Goal: Task Accomplishment & Management: Complete application form

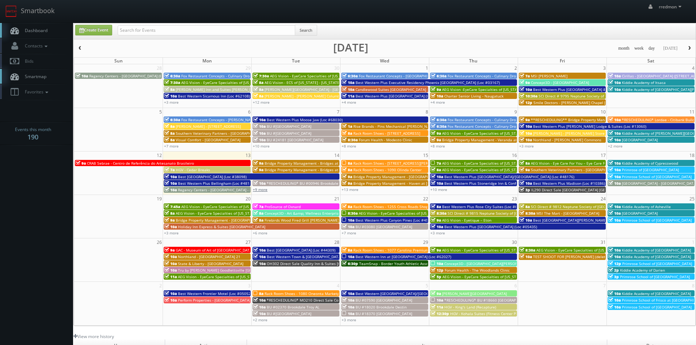
click at [265, 189] on link "+9 more" at bounding box center [260, 189] width 15 height 5
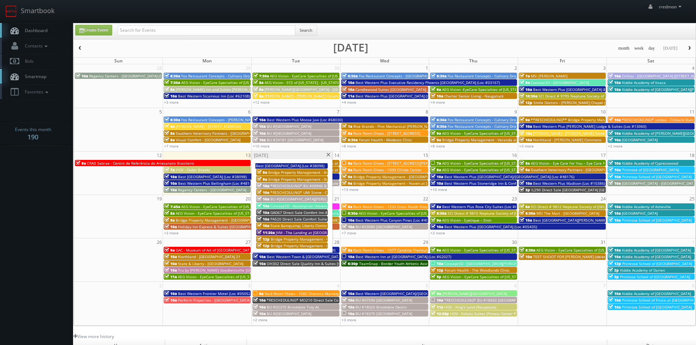
click at [293, 172] on span "Bridge Property Management - Bridges at [GEOGRAPHIC_DATA]" at bounding box center [323, 172] width 111 height 5
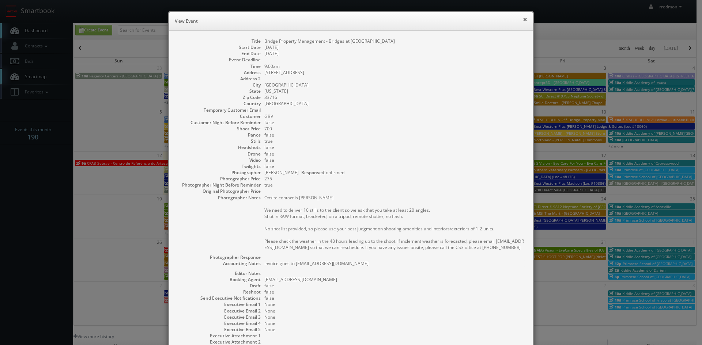
click at [523, 20] on button "×" at bounding box center [525, 19] width 4 height 5
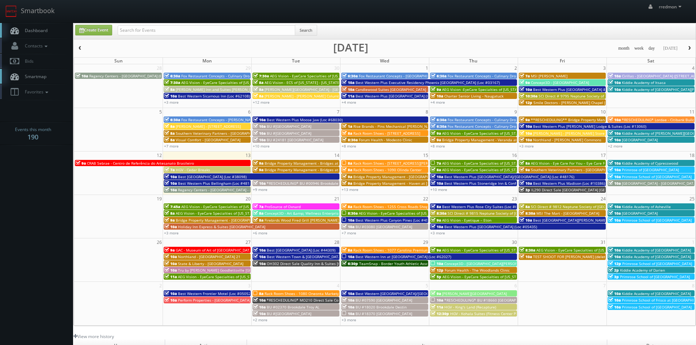
click at [286, 169] on span "Bridge Property Management - Bridges at [GEOGRAPHIC_DATA]" at bounding box center [320, 169] width 111 height 5
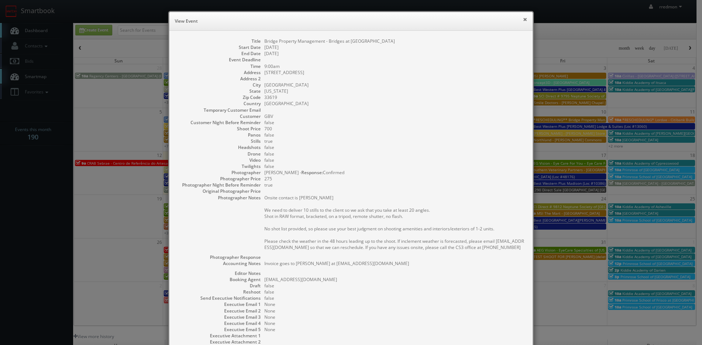
click at [523, 19] on button "×" at bounding box center [525, 19] width 4 height 5
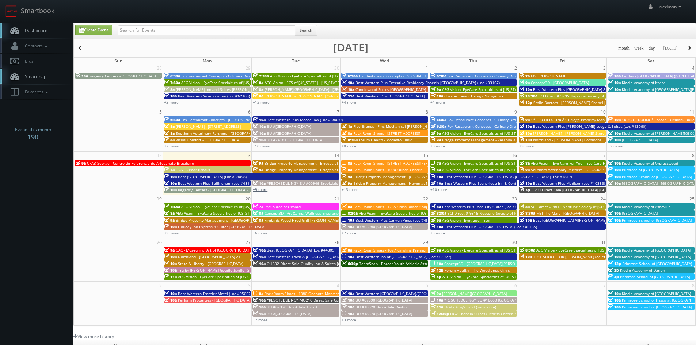
click at [263, 191] on link "+9 more" at bounding box center [260, 189] width 15 height 5
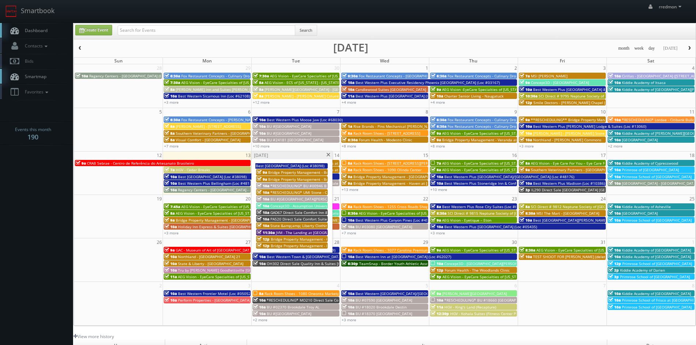
click at [293, 232] on span "JVM - The Landing at Briarcliff" at bounding box center [312, 232] width 73 height 5
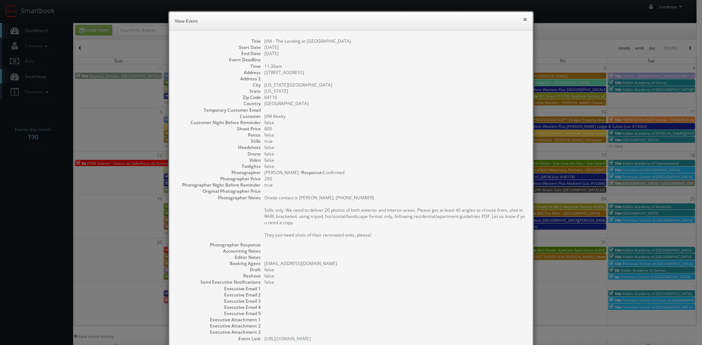
click at [523, 19] on button "×" at bounding box center [525, 19] width 4 height 5
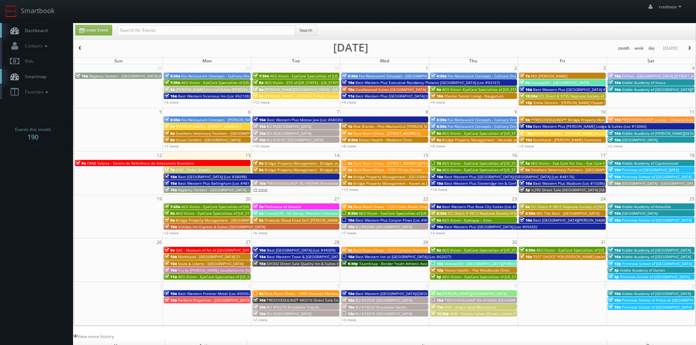
click at [262, 189] on link "+9 more" at bounding box center [260, 189] width 15 height 5
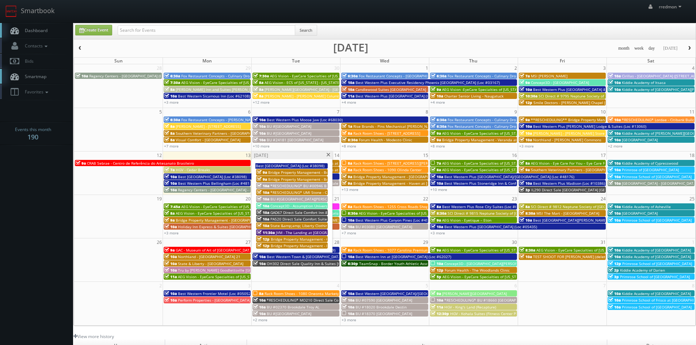
click at [296, 178] on span "Bridge Property Management - Bridges at Crosstown" at bounding box center [323, 179] width 111 height 5
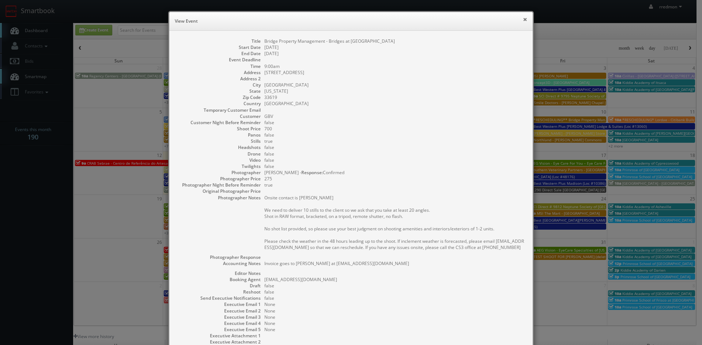
click at [523, 18] on button "×" at bounding box center [525, 19] width 4 height 5
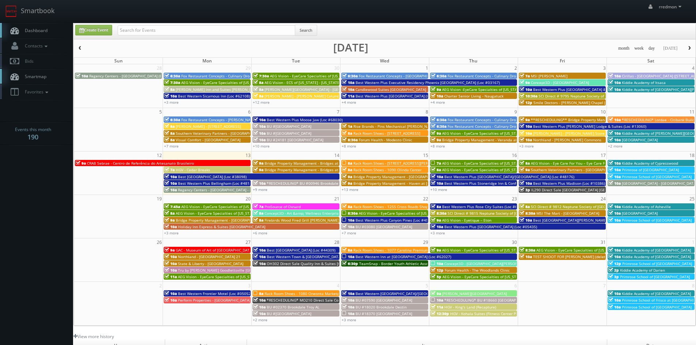
click at [566, 258] on span "TEST SHOOT FOR JENNIFER CZARAPATA (delete after confirming Smartbook is working…" at bounding box center [611, 256] width 157 height 5
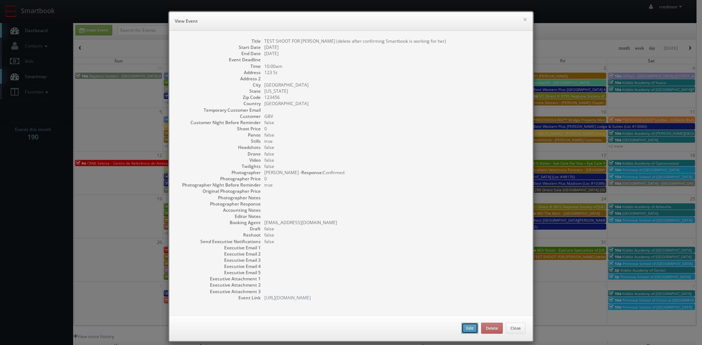
click at [463, 326] on button "Edit" at bounding box center [469, 328] width 17 height 11
type input "TEST SHOOT FOR JENNIFER CZARAPATA (delete after confirming Smartbook is working…"
type input "123 St"
type input "Townsville"
type input "123456"
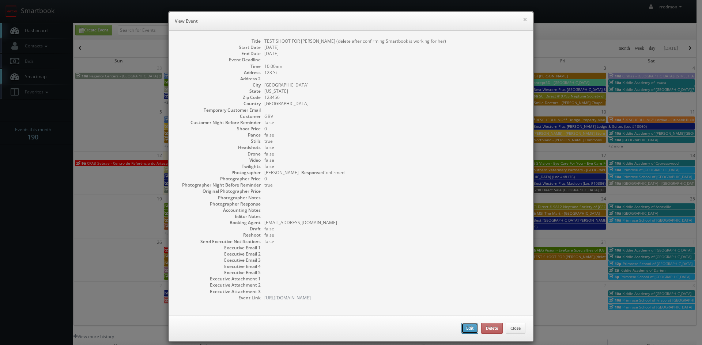
type input "0"
checkbox input "true"
type input "10/31/2025"
type input "10:00am"
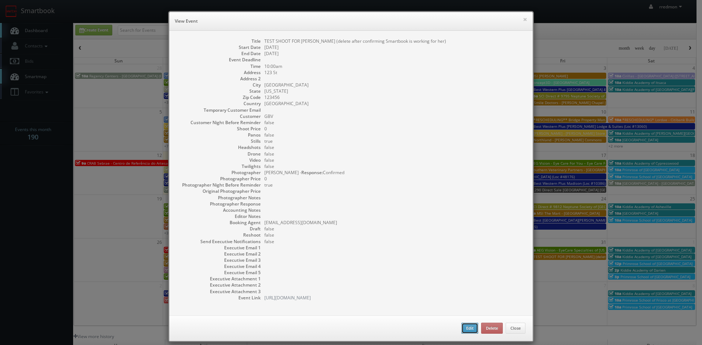
checkbox input "true"
select select "[US_STATE]"
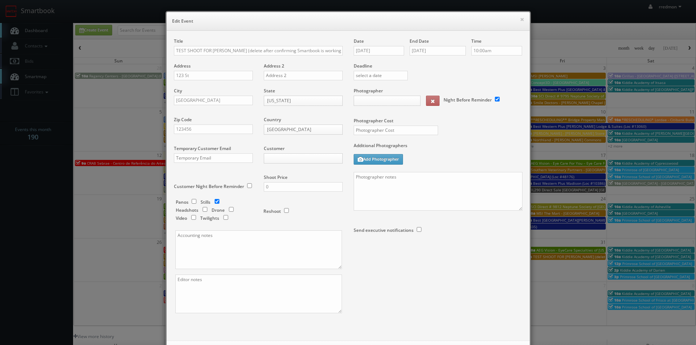
type input "0"
select select "fake72@mg.cs3calendar.com"
select select "info@maxvisionphotography.com"
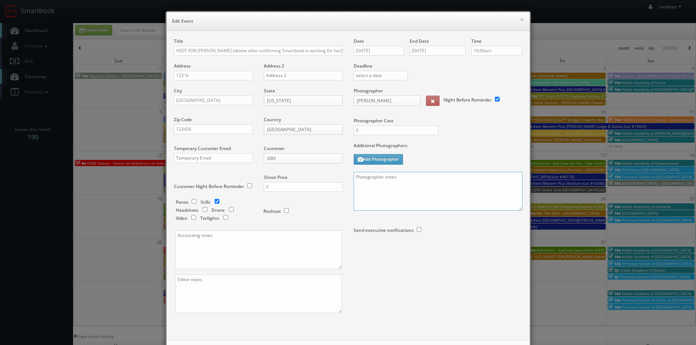
click at [369, 185] on textarea at bounding box center [438, 191] width 169 height 39
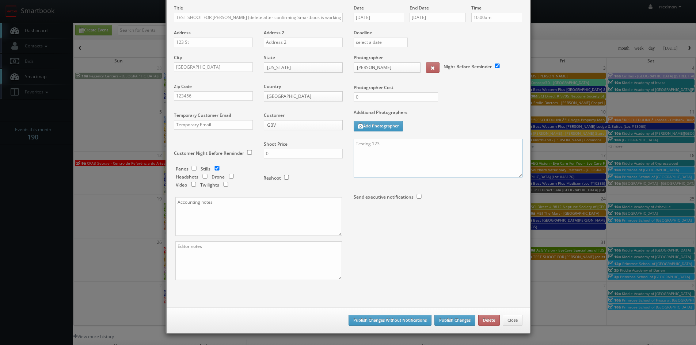
type textarea "Testing 123"
click at [456, 320] on button "Publish Changes" at bounding box center [455, 320] width 41 height 11
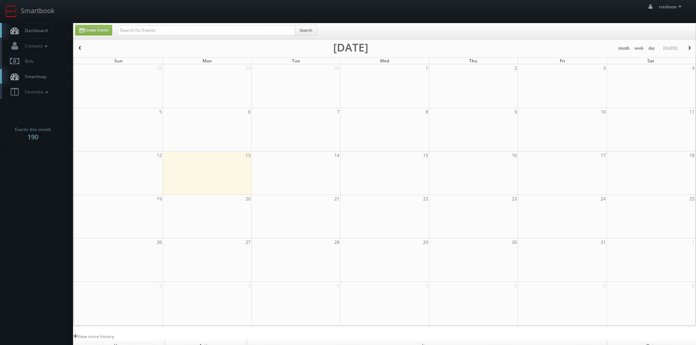
click at [52, 31] on link "Dashboard" at bounding box center [36, 30] width 73 height 15
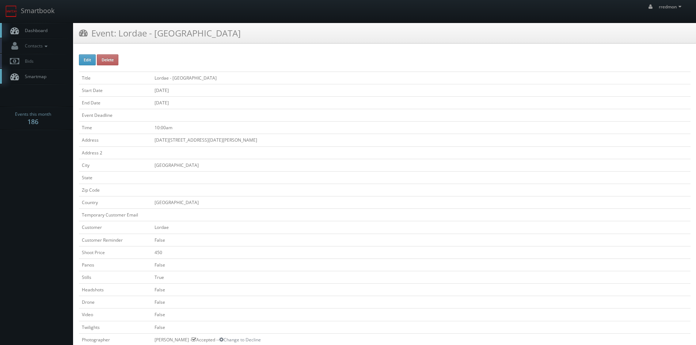
click at [43, 30] on span "Dashboard" at bounding box center [34, 30] width 26 height 6
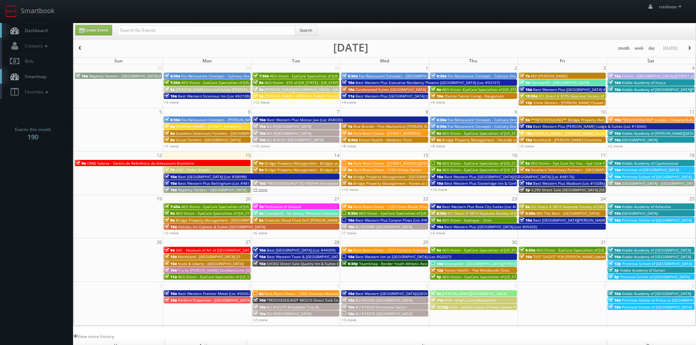
click at [263, 191] on link "+9 more" at bounding box center [260, 189] width 15 height 5
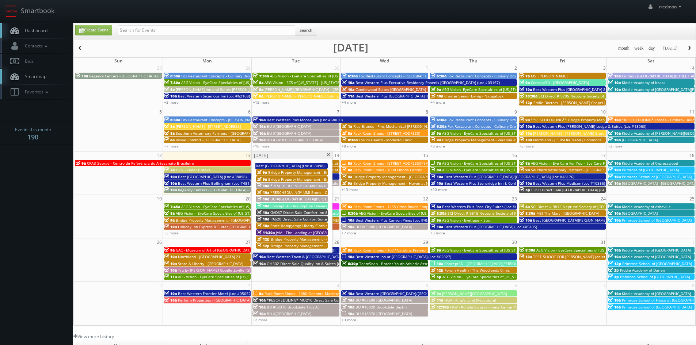
click at [290, 239] on span "Bridge Property Management - Oasis at [GEOGRAPHIC_DATA]" at bounding box center [324, 239] width 107 height 5
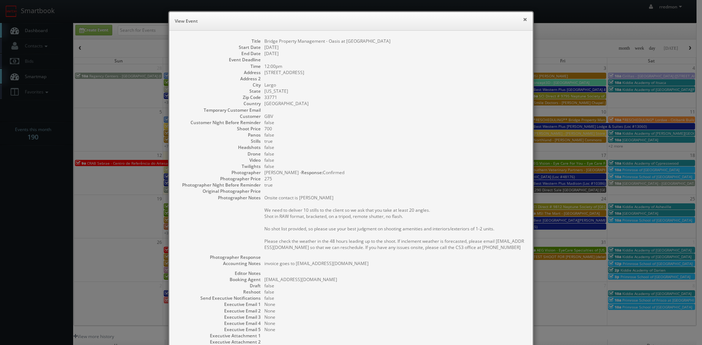
click at [523, 20] on button "×" at bounding box center [525, 19] width 4 height 5
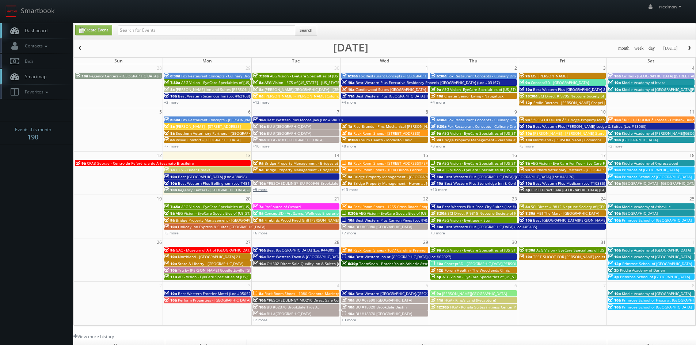
click at [263, 189] on link "+9 more" at bounding box center [260, 189] width 15 height 5
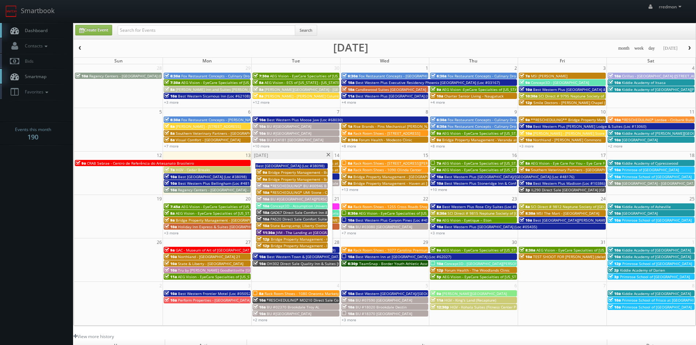
click at [302, 246] on span "Bridge Property Management - Retreat at [GEOGRAPHIC_DATA]" at bounding box center [326, 245] width 110 height 5
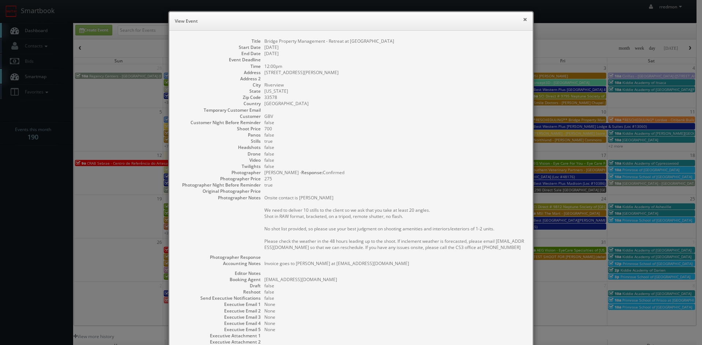
click at [523, 20] on button "×" at bounding box center [525, 19] width 4 height 5
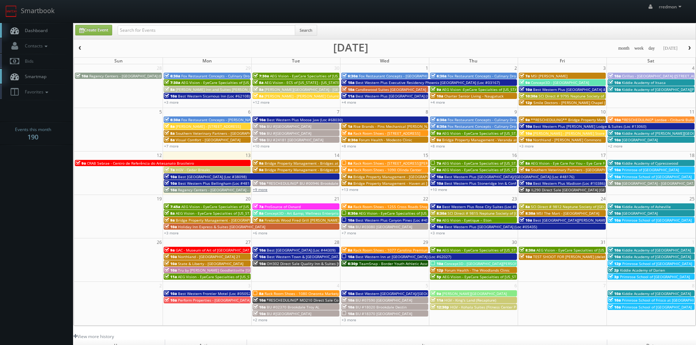
click at [262, 191] on link "+9 more" at bounding box center [260, 189] width 15 height 5
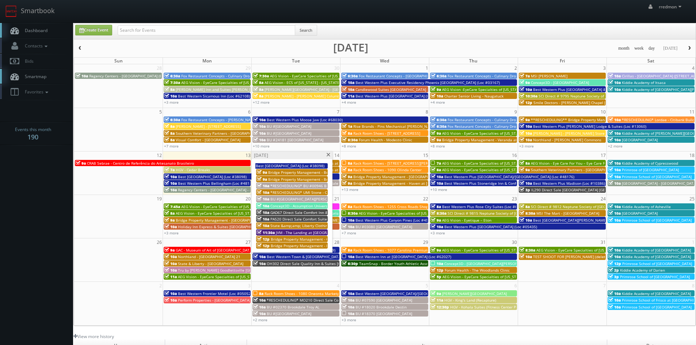
click at [303, 179] on span "Bridge Property Management - Bridges at Crosstown" at bounding box center [323, 179] width 111 height 5
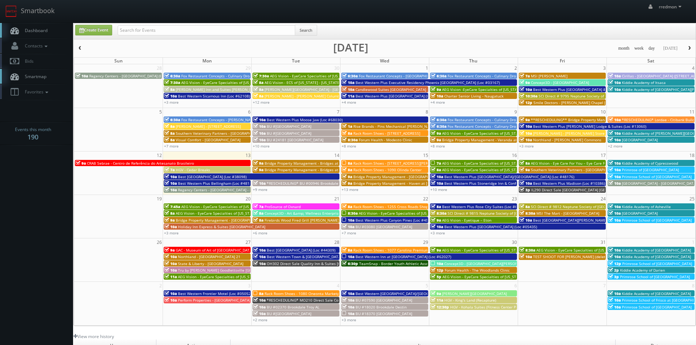
click at [579, 255] on span "TEST SHOOT FOR [PERSON_NAME] (delete after confirming Smartbook is working for …" at bounding box center [611, 256] width 157 height 5
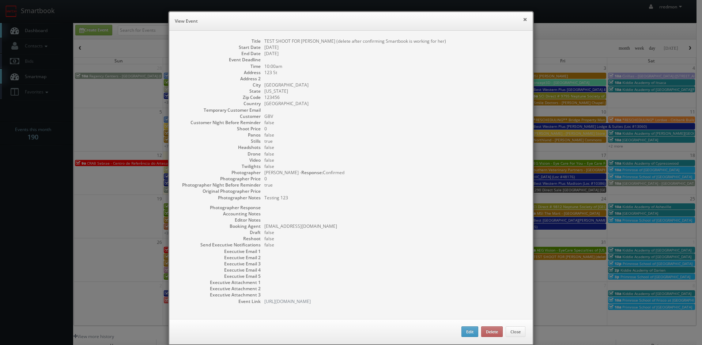
click at [523, 20] on button "×" at bounding box center [525, 19] width 4 height 5
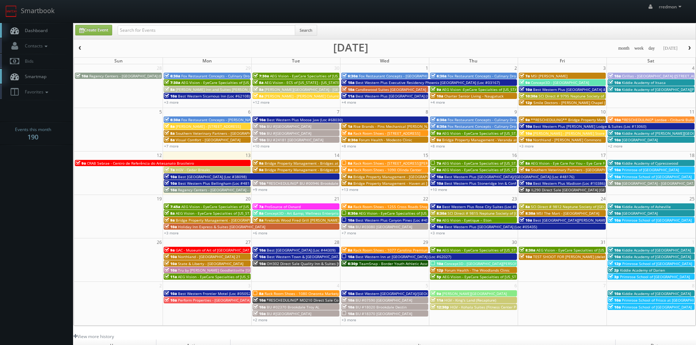
click at [417, 163] on span "Rack Room Shoes - [STREET_ADDRESS][PERSON_NAME]" at bounding box center [401, 163] width 96 height 5
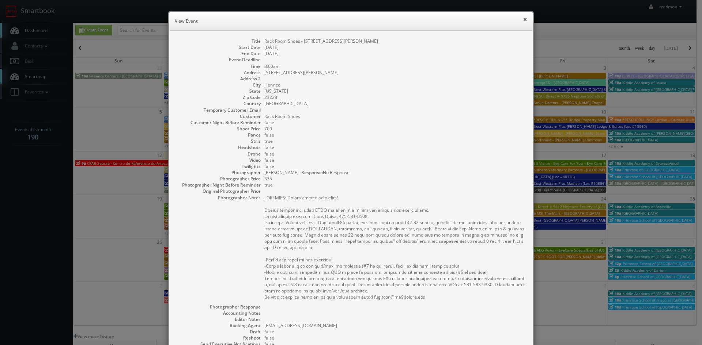
click at [524, 19] on button "×" at bounding box center [525, 19] width 4 height 5
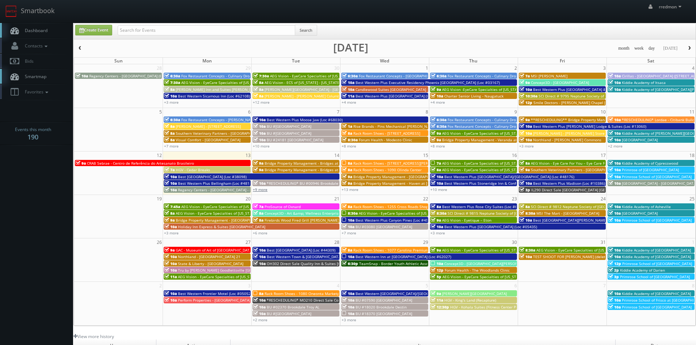
click at [261, 191] on link "+9 more" at bounding box center [260, 189] width 15 height 5
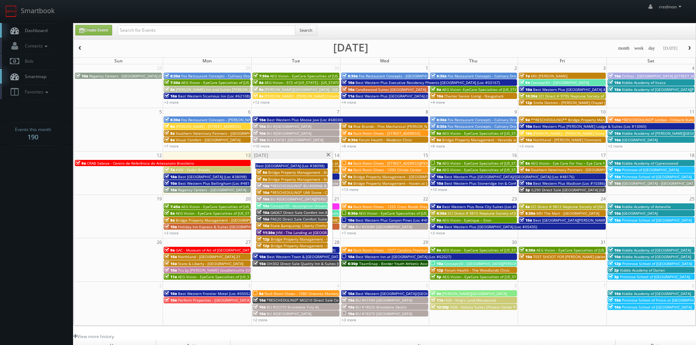
click at [302, 231] on span "JVM - The Landing at Briarcliff" at bounding box center [312, 232] width 73 height 5
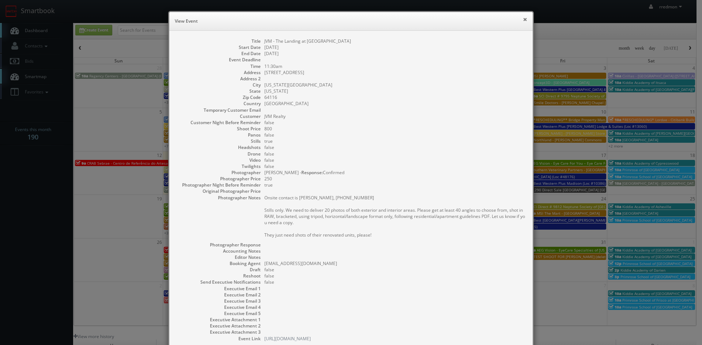
click at [523, 19] on button "×" at bounding box center [525, 19] width 4 height 5
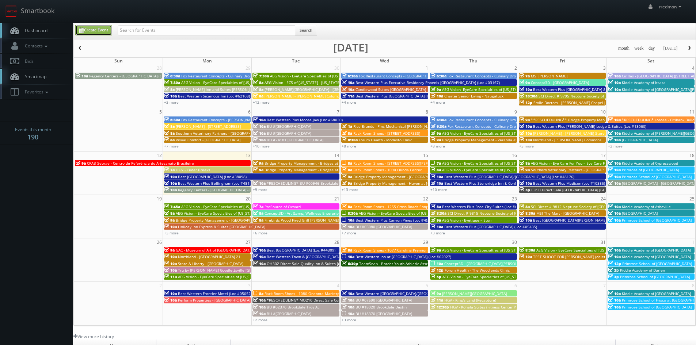
click at [103, 34] on link "Create Event" at bounding box center [93, 30] width 37 height 11
type input "10/13/2025"
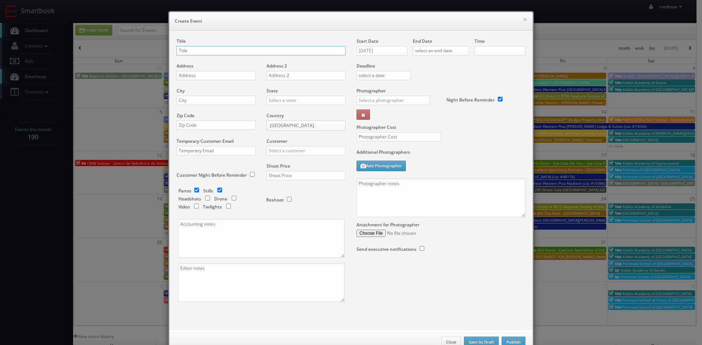
checkbox input "true"
type input "10:00am"
checkbox input "true"
paste input "DeCicco & Sons Strip Mall"
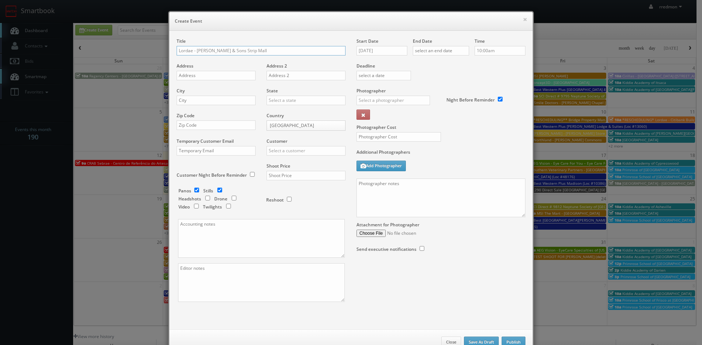
type input "Lordae - DeCicco & Sons Strip Mall"
click at [222, 74] on input "text" at bounding box center [216, 76] width 79 height 10
paste input "Bld 853 - Route 100 & Route 133"
type input "Bld 853 - Route 100 & Route 133"
click at [211, 97] on input "text" at bounding box center [216, 101] width 79 height 10
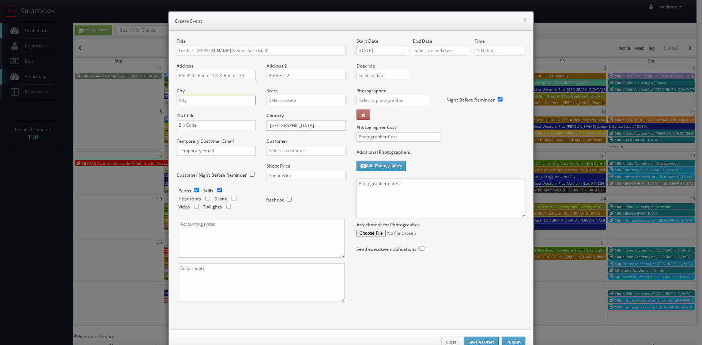
click at [204, 101] on input "text" at bounding box center [216, 101] width 79 height 10
type input "Millwood"
click at [280, 99] on input "text" at bounding box center [305, 101] width 79 height 10
click at [307, 136] on div "[US_STATE]" at bounding box center [306, 139] width 78 height 12
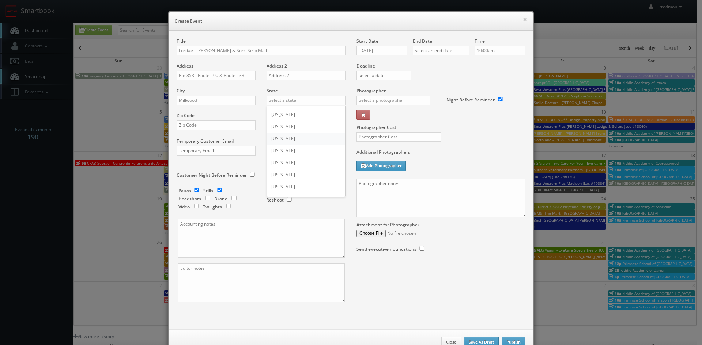
type input "[US_STATE]"
click at [199, 125] on input "text" at bounding box center [216, 126] width 79 height 10
paste input "10546"
type input "10546"
click at [286, 147] on input "text" at bounding box center [305, 151] width 79 height 10
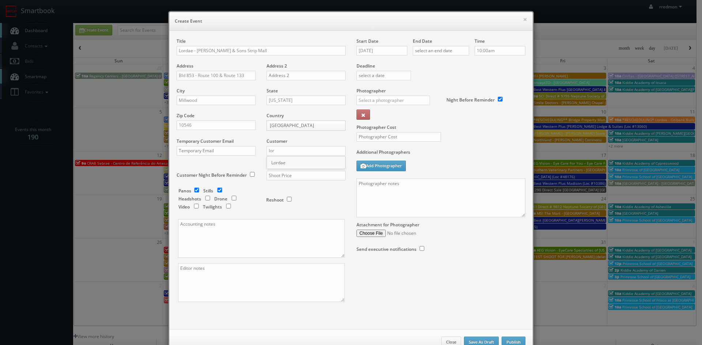
click at [287, 164] on div "Lordae" at bounding box center [306, 163] width 78 height 12
type input "Lordae"
click at [194, 192] on input "checkbox" at bounding box center [196, 190] width 11 height 5
checkbox input "false"
click at [288, 175] on input "text" at bounding box center [305, 176] width 79 height 10
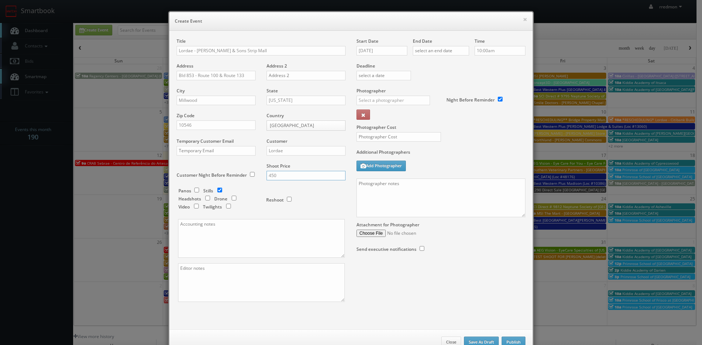
type input "450"
click at [385, 53] on input "10/13/2025" at bounding box center [381, 51] width 51 height 10
drag, startPoint x: 422, startPoint y: 107, endPoint x: 437, endPoint y: 77, distance: 34.0
click at [422, 107] on td "18" at bounding box center [424, 106] width 10 height 11
type input "10/18/2025"
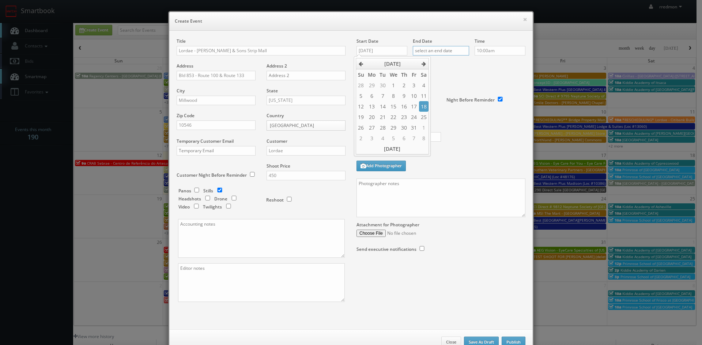
click at [445, 50] on input "text" at bounding box center [441, 51] width 56 height 10
drag, startPoint x: 477, startPoint y: 108, endPoint x: 488, endPoint y: 78, distance: 31.6
click at [477, 108] on td "18" at bounding box center [480, 106] width 10 height 11
type input "10/18/2025"
click at [494, 48] on input "10:00am" at bounding box center [499, 51] width 51 height 10
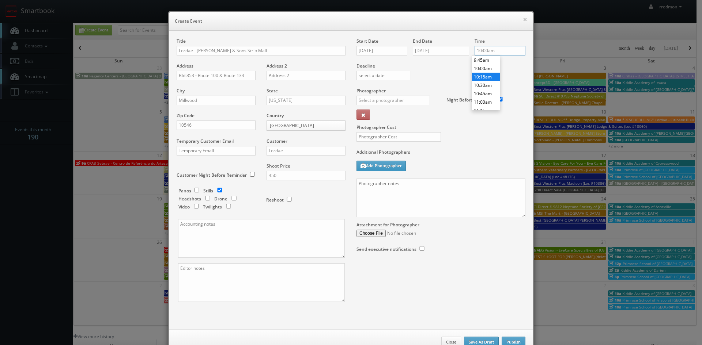
scroll to position [291, 0]
type input "9:00am"
click at [483, 71] on li "9:00am" at bounding box center [486, 71] width 28 height 8
click at [392, 99] on input "text" at bounding box center [392, 101] width 73 height 10
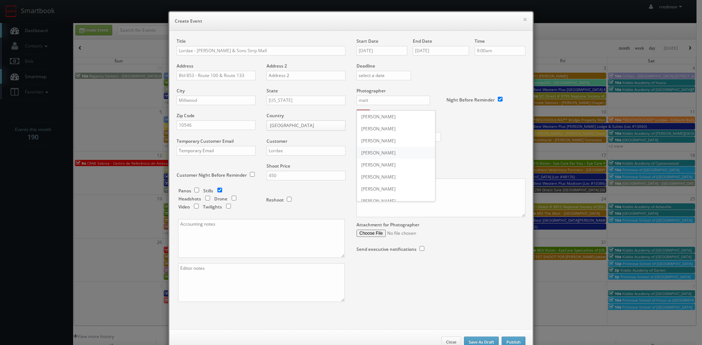
click at [406, 154] on div "Matthew D'Alto" at bounding box center [396, 153] width 78 height 12
type input "Matthew D'Alto"
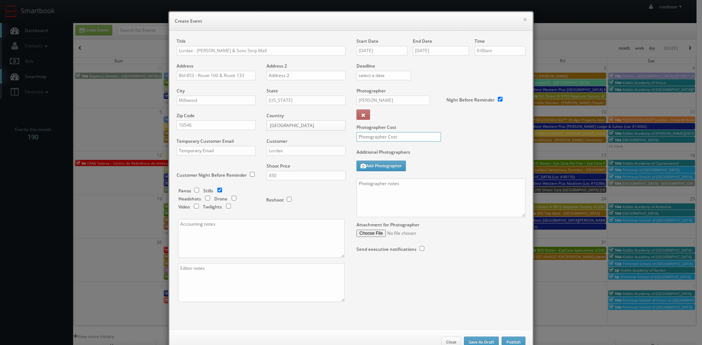
click at [406, 137] on input "text" at bounding box center [398, 137] width 84 height 10
type input "200"
click at [411, 189] on textarea at bounding box center [440, 198] width 169 height 39
paste textarea "No onsite contact. Exteriors only. Please shoot in the morning to avoid as many…"
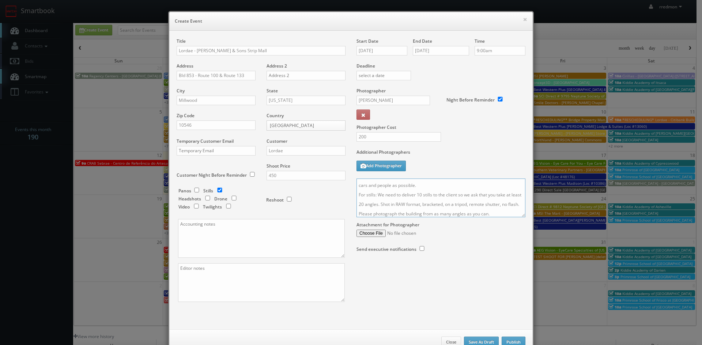
scroll to position [0, 0]
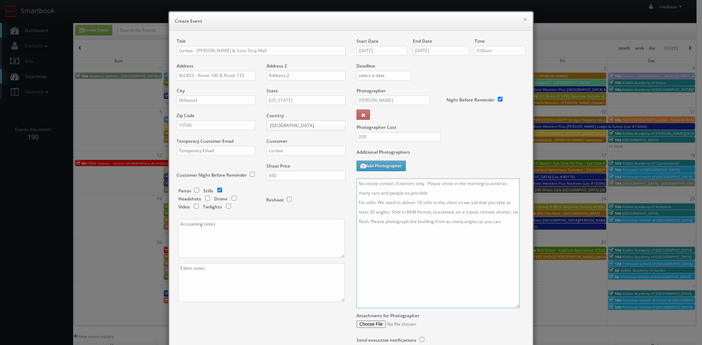
drag, startPoint x: 520, startPoint y: 215, endPoint x: 515, endPoint y: 306, distance: 91.2
click at [515, 306] on textarea "No onsite contact. Exteriors only. Please shoot in the morning to avoid as many…" at bounding box center [437, 244] width 163 height 130
click at [506, 224] on textarea "No onsite contact. Exteriors only. Please shoot in the morning to avoid as many…" at bounding box center [437, 244] width 163 height 130
click at [437, 222] on textarea "No onsite contact. Exteriors only. Please shoot in the morning to avoid as many…" at bounding box center [437, 244] width 163 height 130
click at [509, 222] on textarea "No onsite contact. Exteriors only. Please shoot in the morning to avoid as many…" at bounding box center [437, 244] width 163 height 130
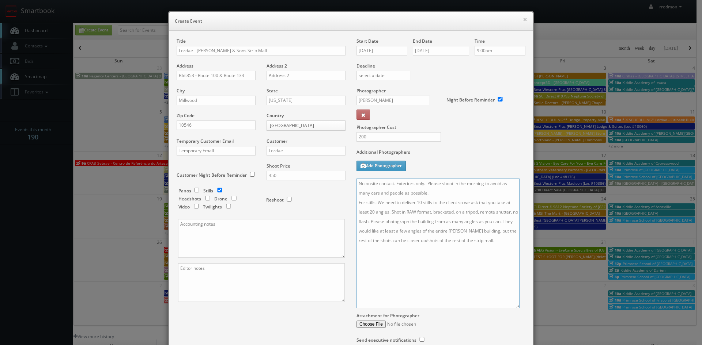
type textarea "No onsite contact. Exteriors only. Please shoot in the morning to avoid as many…"
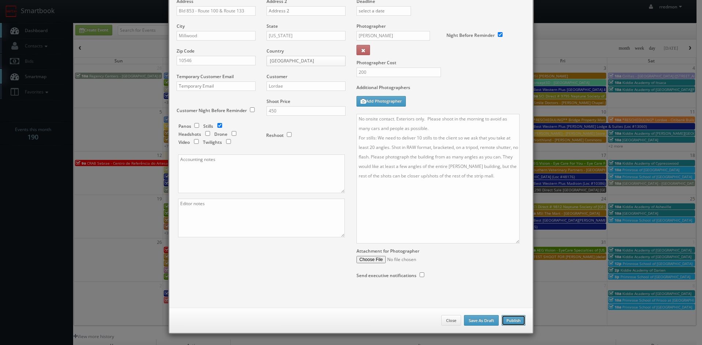
click at [511, 318] on button "Publish" at bounding box center [513, 320] width 24 height 11
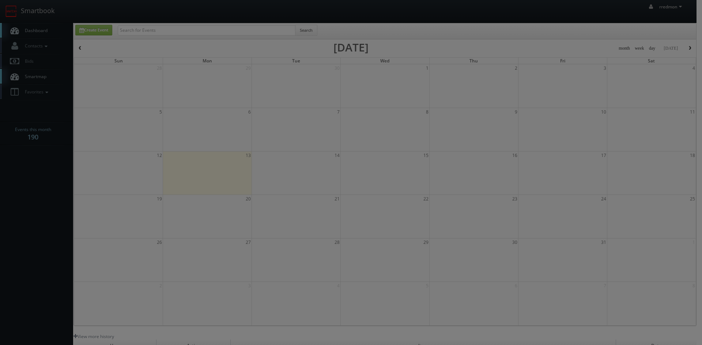
checkbox input "false"
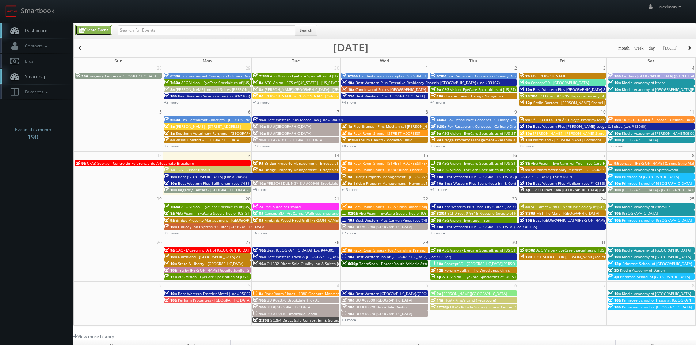
click at [93, 29] on link "Create Event" at bounding box center [93, 30] width 37 height 11
type input "10/13/2025"
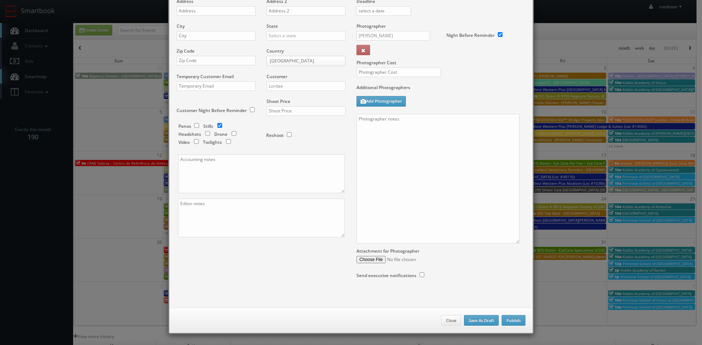
checkbox input "true"
type input "10:00am"
checkbox input "true"
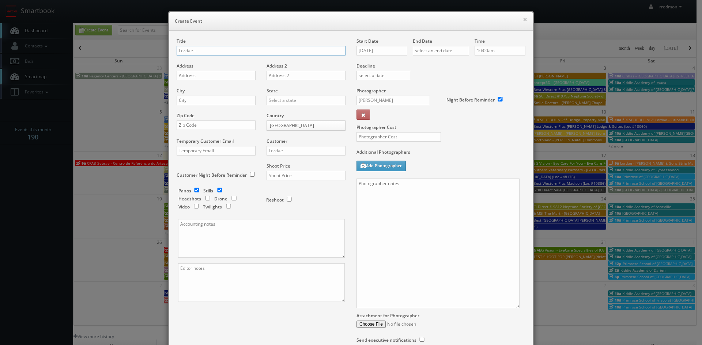
paste input "Citibank Building - Yorktown Heights"
type input "Lordae - Citibank Building - Yorktown Heights"
click at [213, 76] on input "text" at bounding box center [216, 76] width 79 height 10
paste input "Bld 854 - 360-374 Downing Drive"
type input "Bld 854 - 360-374 Downing Drive"
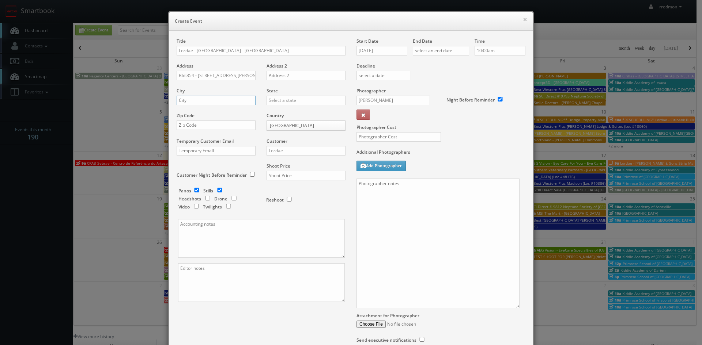
click at [216, 101] on input "text" at bounding box center [216, 101] width 79 height 10
click at [192, 102] on input "text" at bounding box center [216, 101] width 79 height 10
type input "Yorktown Heights"
click at [272, 97] on input "text" at bounding box center [305, 101] width 79 height 10
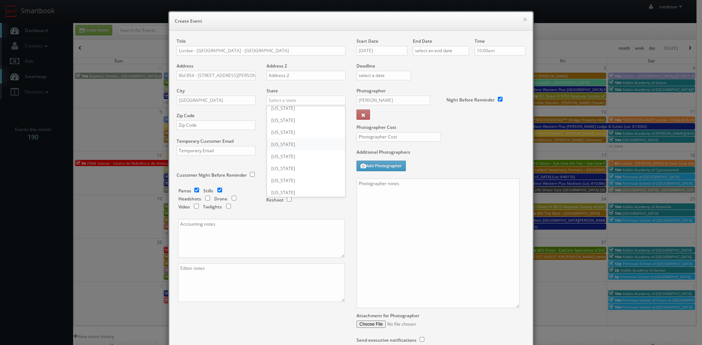
click at [296, 147] on div "[US_STATE]" at bounding box center [306, 145] width 78 height 12
type input "[US_STATE]"
click at [223, 126] on input "text" at bounding box center [216, 126] width 79 height 10
paste input "10598"
type input "10598"
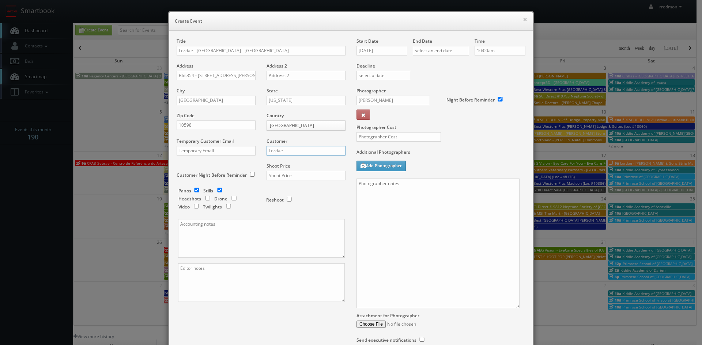
click at [314, 152] on input "Lordae" at bounding box center [305, 151] width 79 height 10
click at [309, 163] on div "Lordae" at bounding box center [306, 163] width 78 height 12
click at [302, 175] on input "text" at bounding box center [305, 176] width 79 height 10
type input "450"
click at [193, 191] on input "checkbox" at bounding box center [196, 190] width 11 height 5
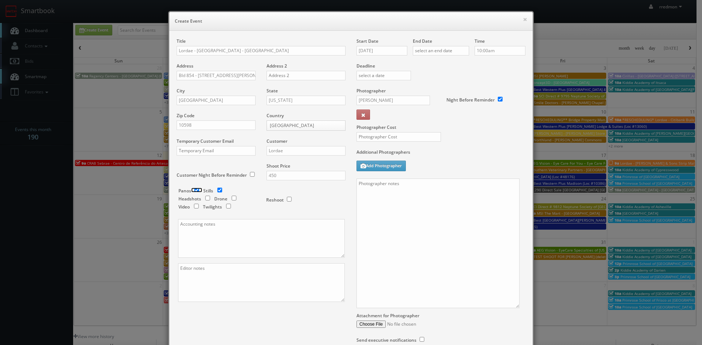
checkbox input "false"
click at [383, 53] on input "10/13/2025" at bounding box center [381, 51] width 51 height 10
click at [425, 104] on td "18" at bounding box center [424, 106] width 10 height 11
type input "10/18/2025"
click at [443, 45] on div "End Date" at bounding box center [441, 50] width 56 height 25
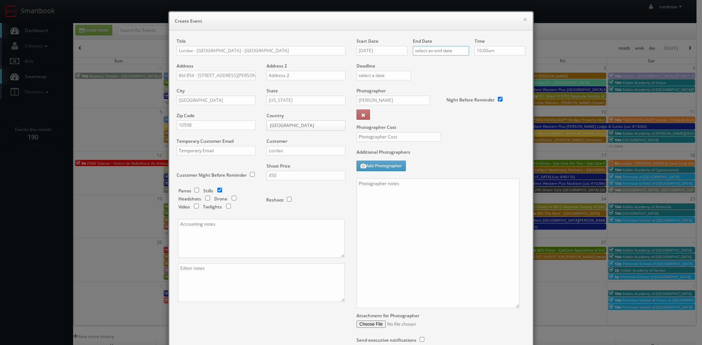
click at [444, 50] on input "text" at bounding box center [441, 51] width 56 height 10
click at [479, 105] on td "18" at bounding box center [480, 106] width 10 height 11
type input "10/18/2025"
click at [498, 62] on div "Time 10:00am" at bounding box center [497, 50] width 56 height 25
click at [403, 102] on input "Matthew D'Alto" at bounding box center [392, 101] width 73 height 10
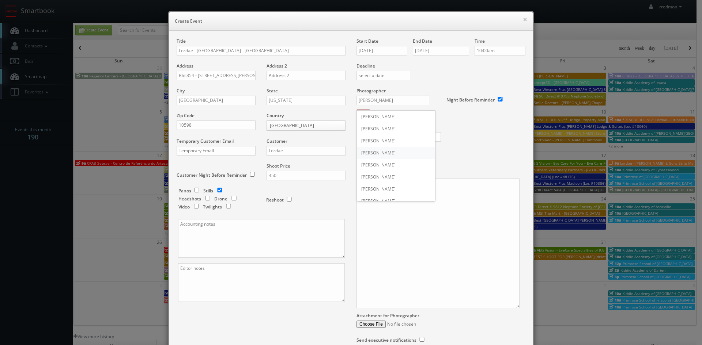
click at [392, 149] on div "Matthew D'Alto" at bounding box center [396, 153] width 78 height 12
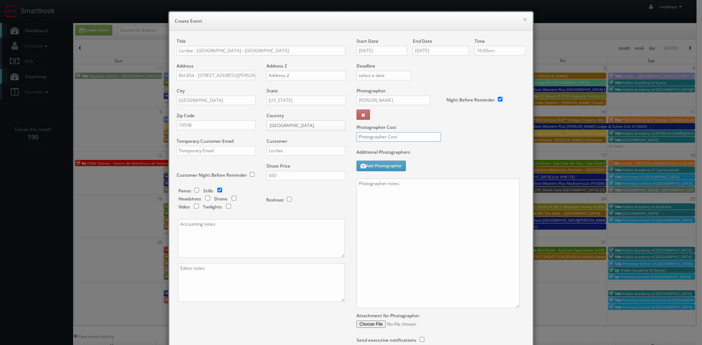
click at [399, 140] on input "text" at bounding box center [398, 137] width 84 height 10
type input "200"
paste textarea "No onsite contact. Exteriors only. Please shoot in the morning to avoid as many…"
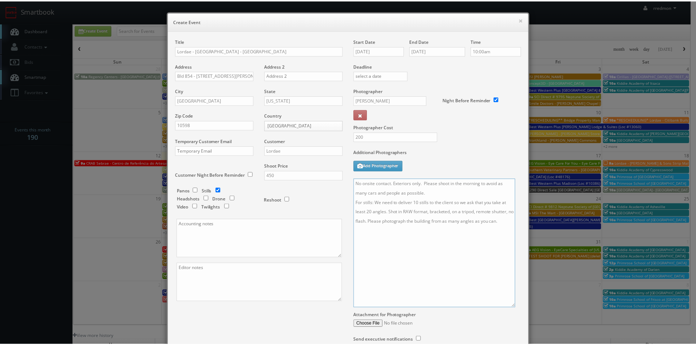
scroll to position [65, 0]
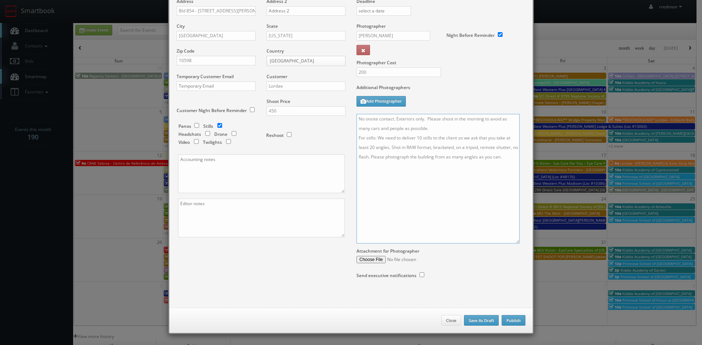
type textarea "No onsite contact. Exteriors only. Please shoot in the morning to avoid as many…"
click at [506, 317] on button "Publish" at bounding box center [513, 320] width 24 height 11
click at [512, 322] on button "Publish" at bounding box center [513, 320] width 24 height 11
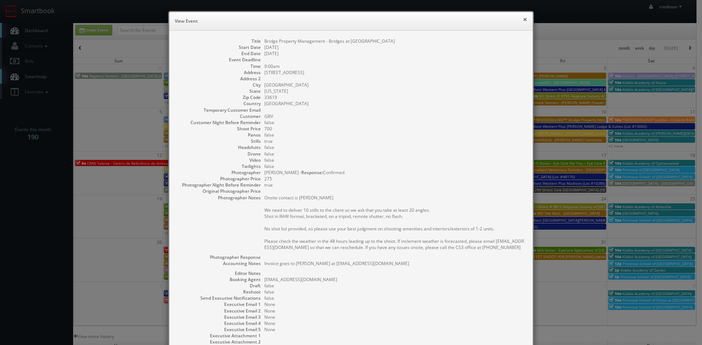
click at [523, 19] on button "×" at bounding box center [525, 19] width 4 height 5
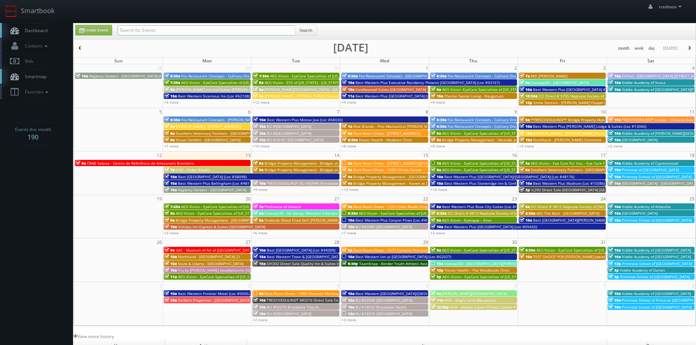
click at [193, 31] on input "text" at bounding box center [207, 30] width 178 height 10
type input "lordae"
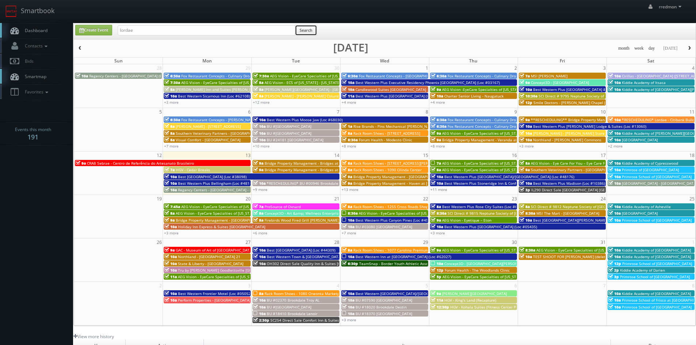
click at [303, 31] on button "Search" at bounding box center [306, 30] width 22 height 11
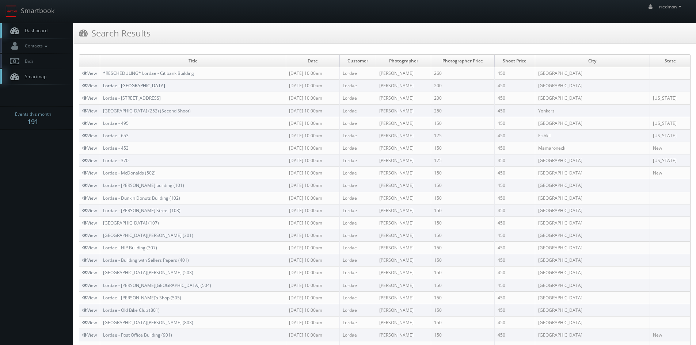
click at [141, 86] on link "Lordae - [GEOGRAPHIC_DATA]" at bounding box center [134, 86] width 62 height 6
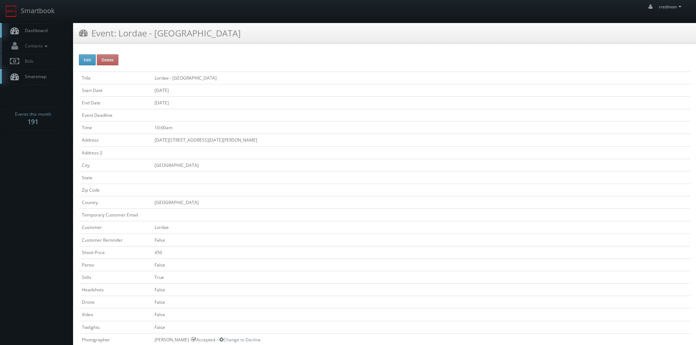
scroll to position [183, 0]
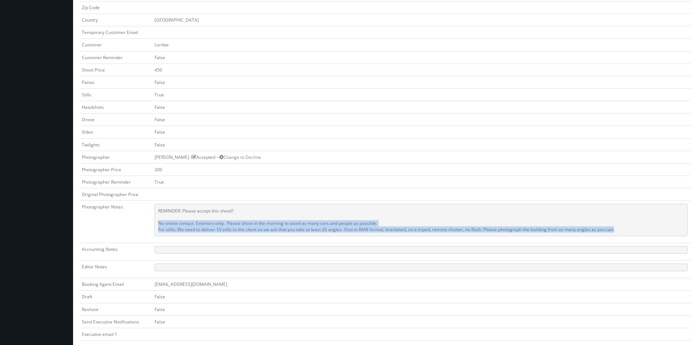
drag, startPoint x: 626, startPoint y: 230, endPoint x: 158, endPoint y: 226, distance: 468.2
click at [156, 226] on pre "REMINDER: Please accept this shoot!! No onsite contact. Exteriors only. Please …" at bounding box center [421, 220] width 533 height 33
copy pre "No onsite contact. Exteriors only. Please shoot in the morning to avoid as many…"
